Goal: Transaction & Acquisition: Purchase product/service

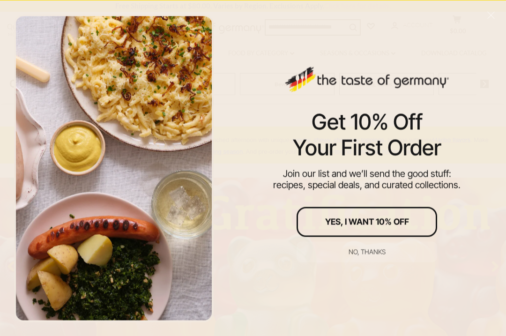
click at [382, 258] on button "No, thanks" at bounding box center [367, 251] width 141 height 21
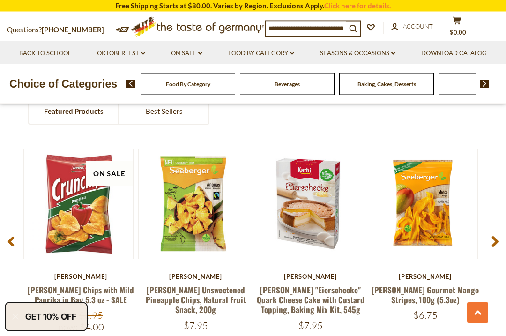
scroll to position [624, 0]
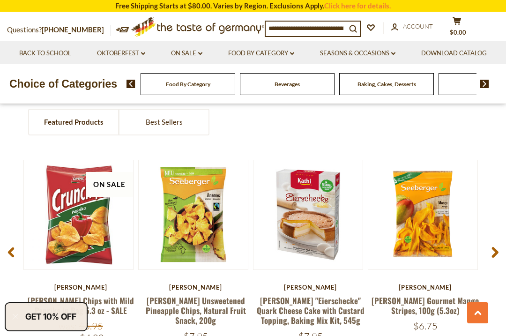
click at [195, 95] on div "Beverages" at bounding box center [188, 84] width 95 height 22
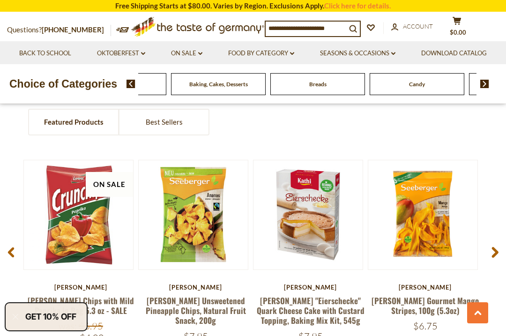
click at [481, 88] on img at bounding box center [484, 84] width 9 height 8
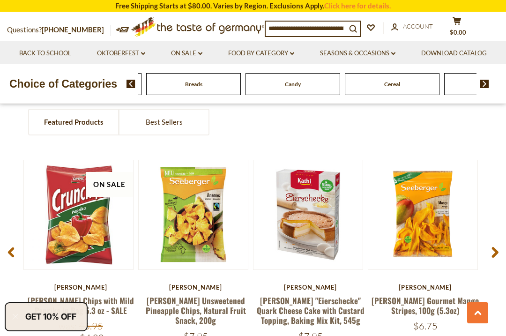
click at [485, 88] on img at bounding box center [484, 84] width 9 height 8
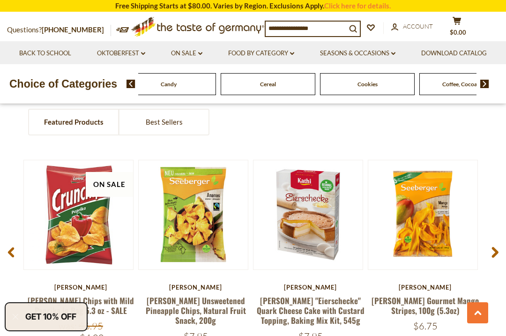
click at [487, 88] on img at bounding box center [484, 84] width 9 height 8
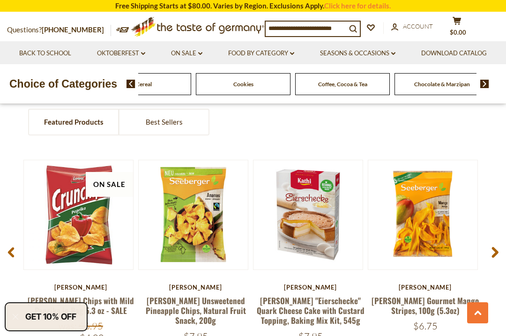
click at [488, 88] on img at bounding box center [484, 84] width 9 height 8
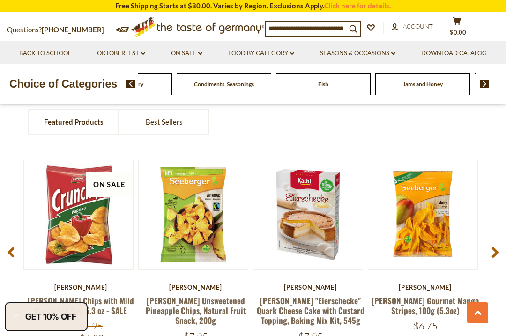
click at [486, 88] on img at bounding box center [484, 84] width 9 height 8
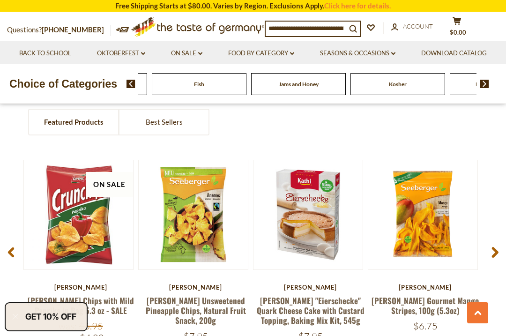
click at [486, 88] on img at bounding box center [484, 84] width 9 height 8
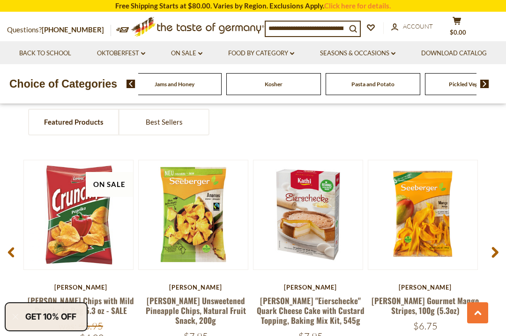
click at [486, 88] on img at bounding box center [484, 84] width 9 height 8
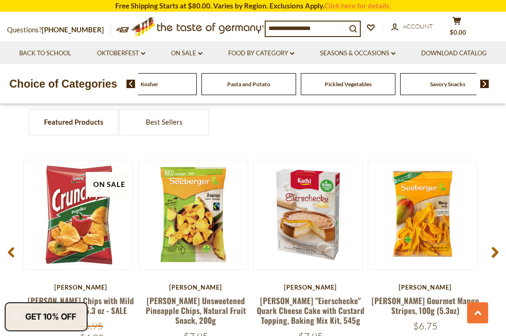
click at [488, 88] on img at bounding box center [484, 84] width 9 height 8
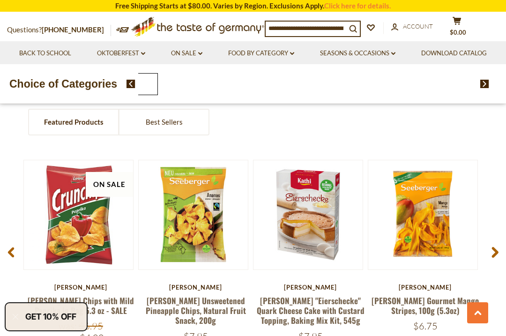
click at [432, 95] on div "Food By Category Beverages Baking, Cakes, Desserts Breads Candy Cereal Cookies …" at bounding box center [307, 84] width 338 height 22
click at [495, 254] on icon at bounding box center [495, 251] width 7 height 11
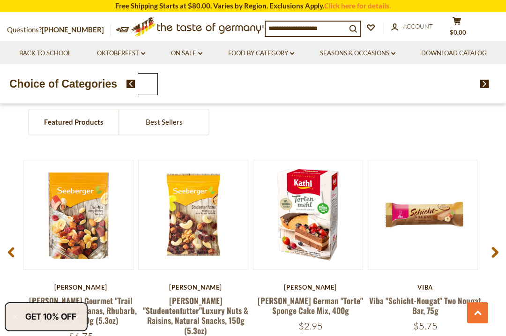
click at [499, 253] on span at bounding box center [495, 254] width 22 height 30
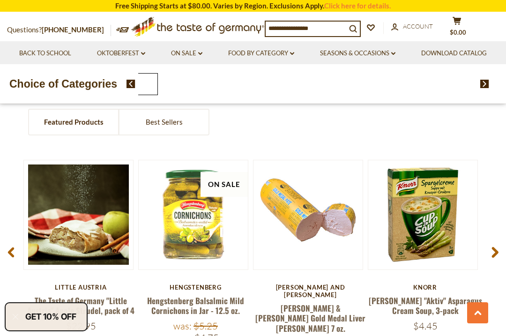
click at [499, 257] on span at bounding box center [495, 254] width 22 height 30
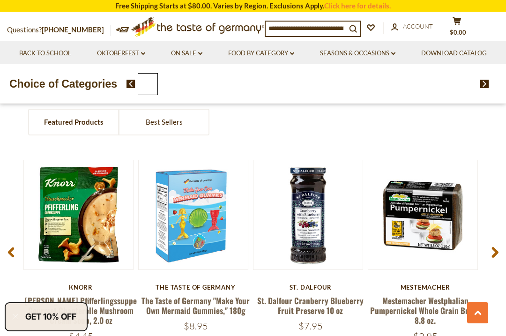
click at [501, 252] on span at bounding box center [495, 254] width 22 height 30
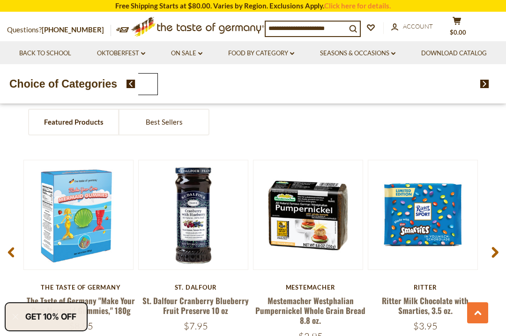
click at [499, 254] on span at bounding box center [495, 254] width 22 height 30
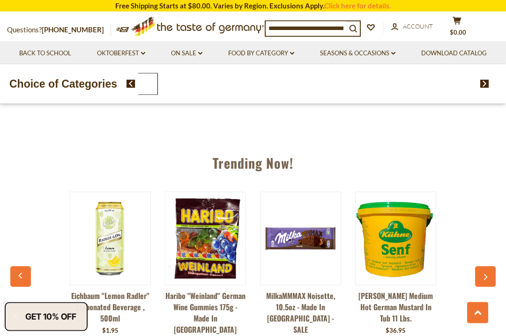
scroll to position [879, 0]
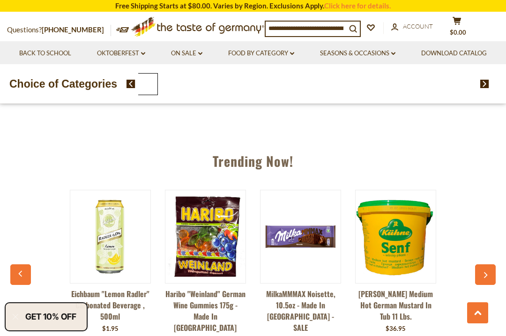
click at [488, 277] on button "button" at bounding box center [485, 274] width 21 height 21
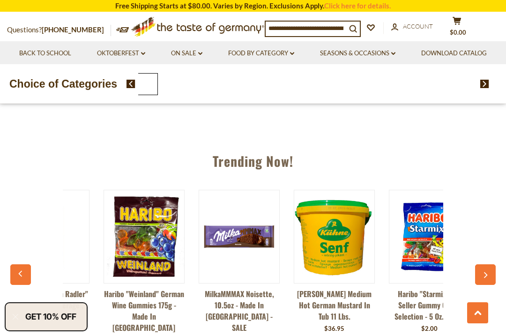
scroll to position [0, 95]
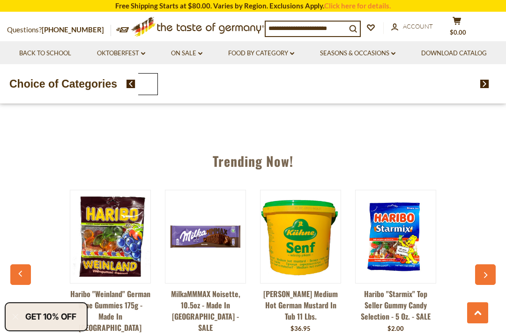
click at [488, 276] on icon "button" at bounding box center [485, 275] width 6 height 7
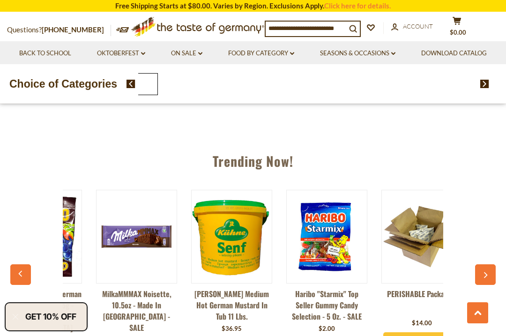
scroll to position [0, 190]
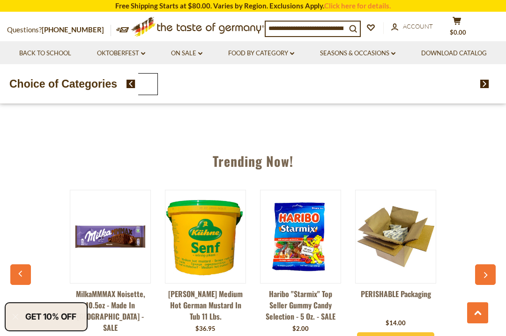
click at [488, 277] on button "button" at bounding box center [485, 274] width 21 height 21
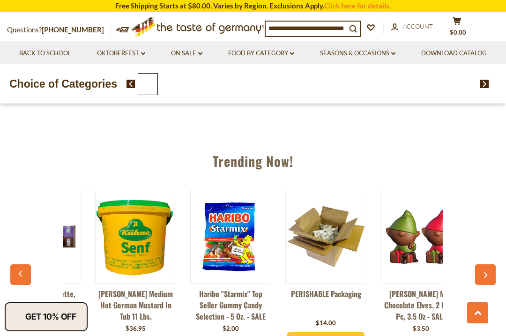
scroll to position [0, 285]
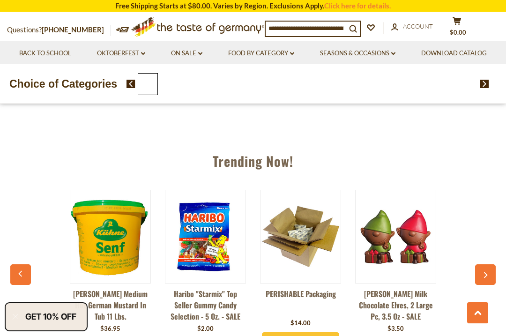
click at [490, 277] on button "button" at bounding box center [485, 274] width 21 height 21
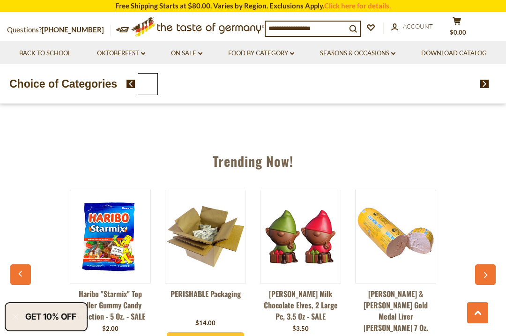
click at [484, 280] on button "button" at bounding box center [485, 274] width 21 height 21
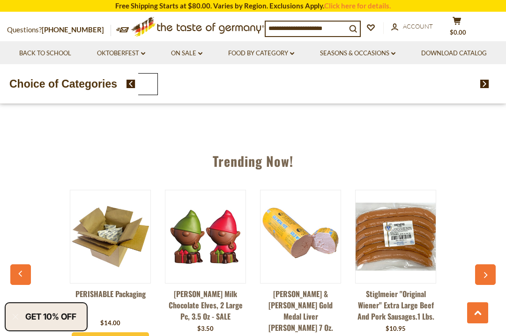
click at [485, 276] on icon "button" at bounding box center [485, 275] width 6 height 7
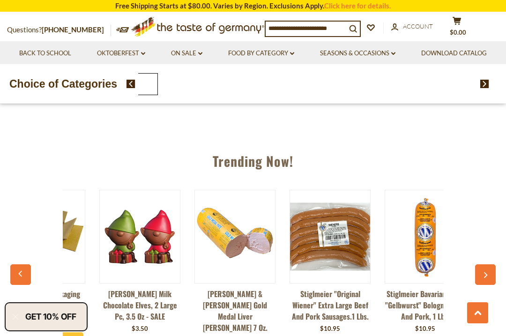
scroll to position [0, 571]
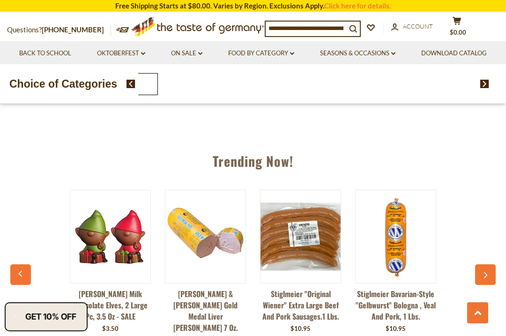
click at [490, 275] on button "button" at bounding box center [485, 274] width 21 height 21
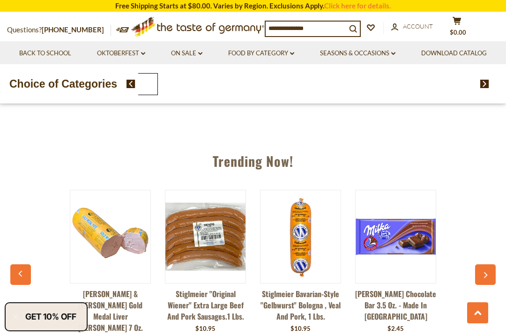
click at [490, 274] on button "button" at bounding box center [485, 274] width 21 height 21
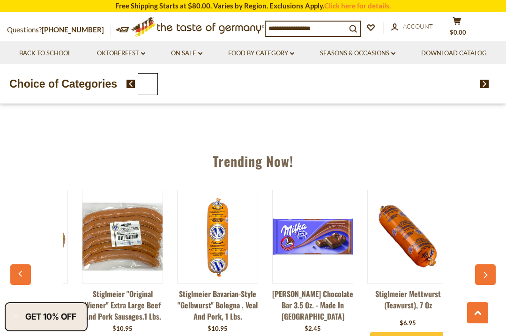
scroll to position [0, 761]
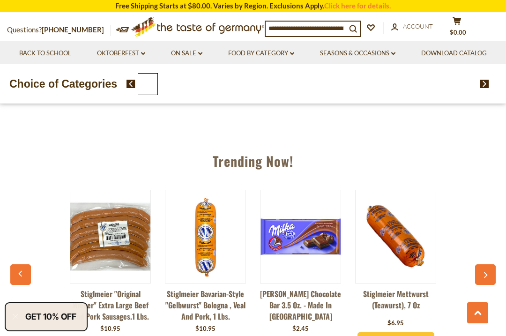
click at [485, 278] on button "button" at bounding box center [485, 274] width 21 height 21
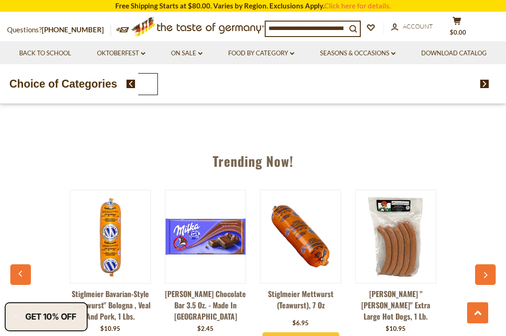
click at [486, 276] on icon "button" at bounding box center [485, 275] width 6 height 7
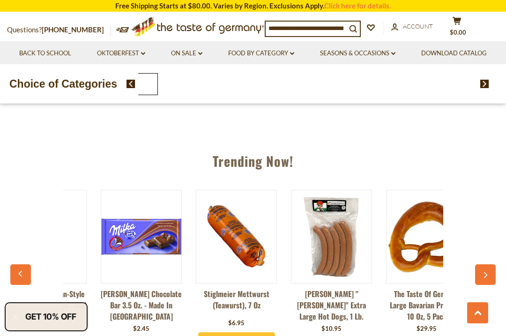
scroll to position [0, 951]
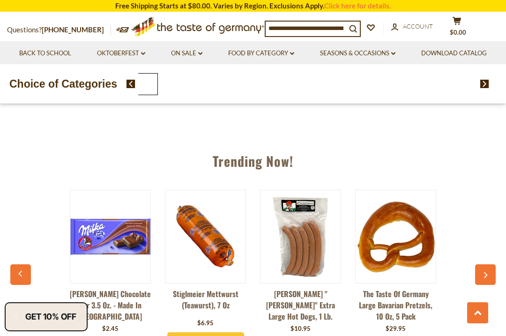
click at [489, 275] on button "button" at bounding box center [485, 274] width 21 height 21
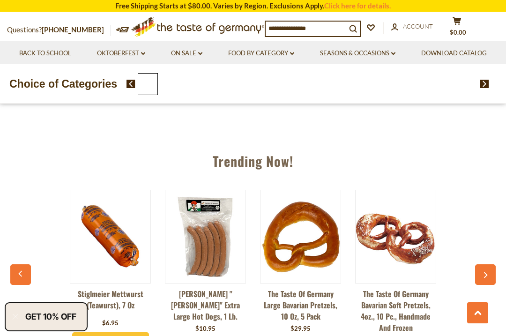
click at [489, 274] on button "button" at bounding box center [485, 274] width 21 height 21
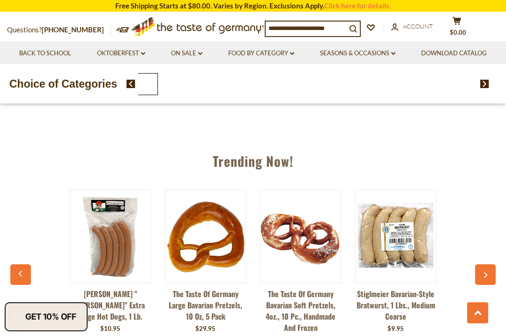
click at [487, 274] on icon "button" at bounding box center [485, 275] width 6 height 7
click at [489, 275] on button "button" at bounding box center [485, 274] width 21 height 21
click at [490, 274] on button "button" at bounding box center [485, 274] width 21 height 21
click at [488, 274] on icon "button" at bounding box center [485, 275] width 6 height 7
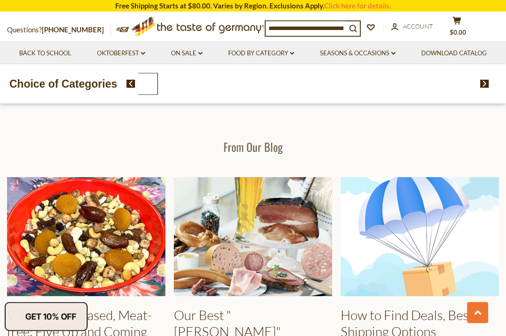
scroll to position [1171, 0]
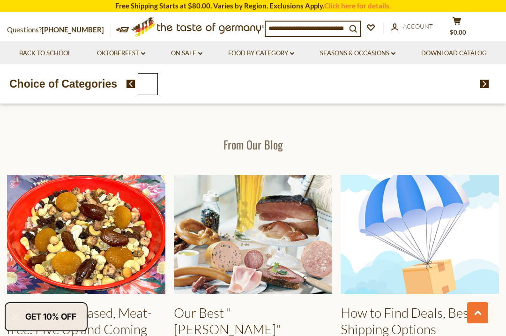
click at [463, 214] on img at bounding box center [420, 234] width 158 height 119
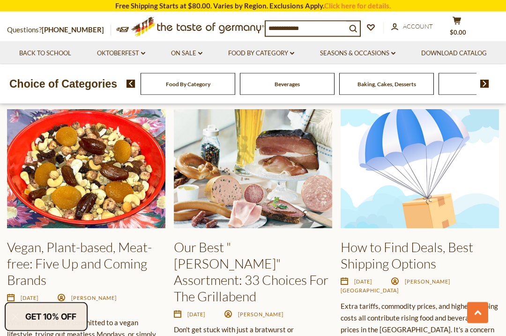
scroll to position [1238, 0]
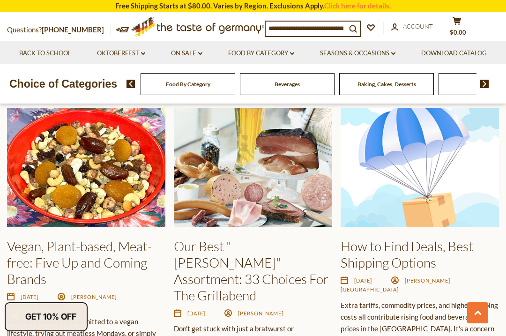
click at [266, 217] on img at bounding box center [253, 167] width 158 height 119
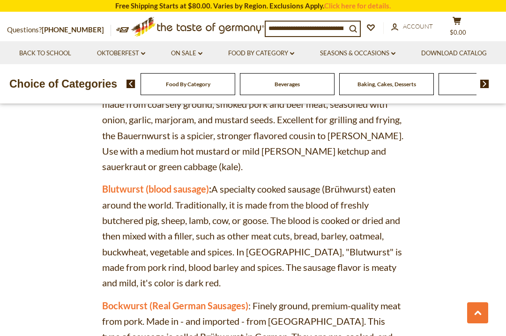
scroll to position [940, 0]
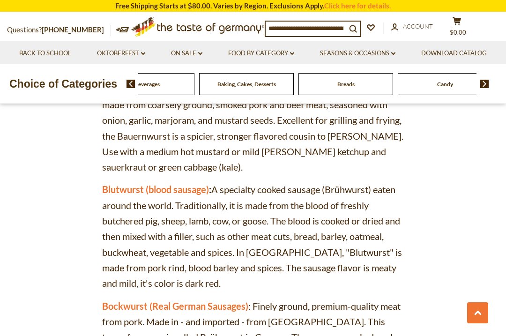
click at [95, 95] on div "Beverages" at bounding box center [47, 84] width 95 height 22
click at [136, 95] on div "Food By Category Beverages Baking, Cakes, Desserts Breads Candy Cereal Cookies …" at bounding box center [317, 84] width 380 height 22
click at [132, 88] on img at bounding box center [131, 84] width 9 height 8
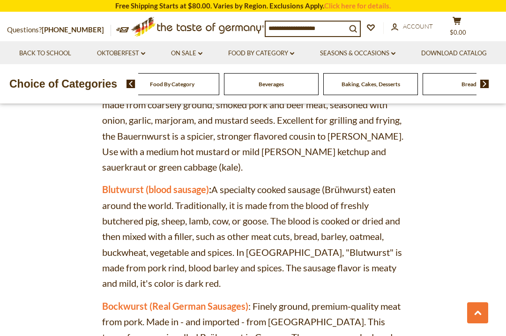
click at [484, 316] on button at bounding box center [477, 312] width 21 height 21
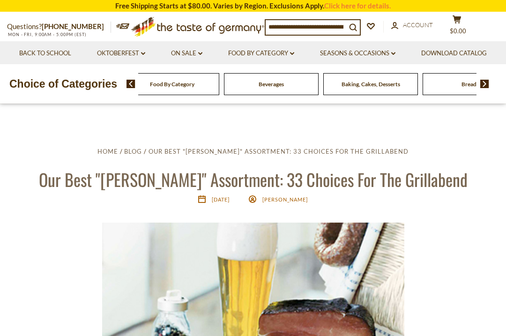
click at [202, 56] on link "On Sale dropdown_arrow" at bounding box center [186, 53] width 31 height 10
click at [200, 76] on link "All On Sale" at bounding box center [183, 78] width 34 height 8
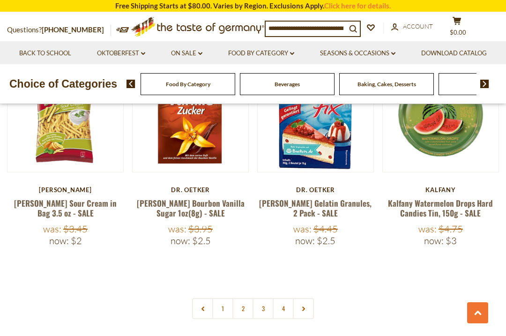
scroll to position [2066, 0]
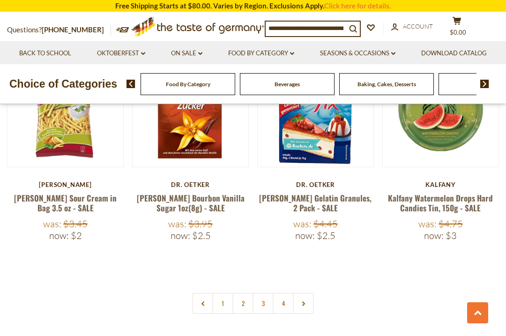
click at [246, 293] on link "2" at bounding box center [242, 303] width 21 height 21
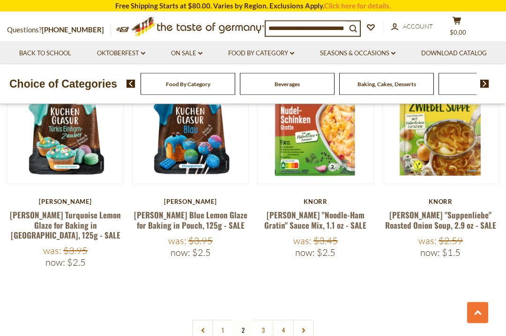
scroll to position [2063, 0]
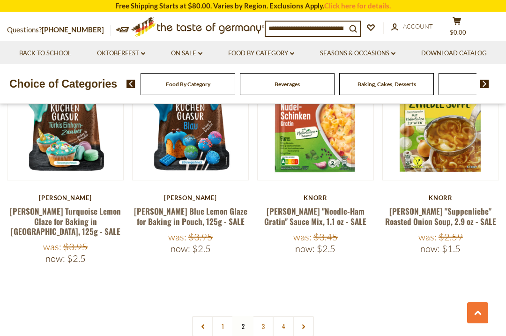
click at [264, 316] on link "3" at bounding box center [263, 326] width 21 height 21
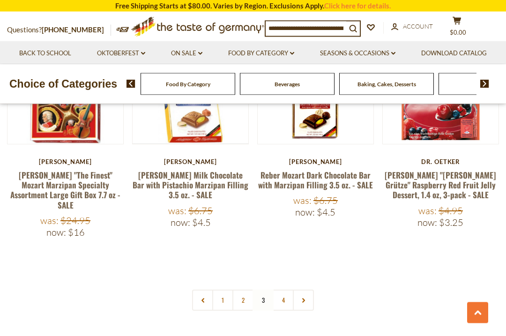
scroll to position [2126, 0]
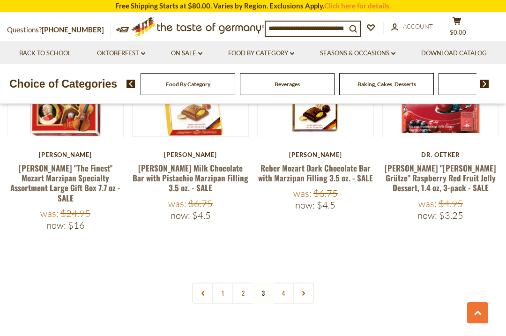
click at [287, 283] on link "4" at bounding box center [283, 293] width 21 height 21
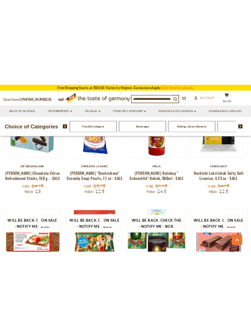
scroll to position [3035, 0]
